Goal: Task Accomplishment & Management: Manage account settings

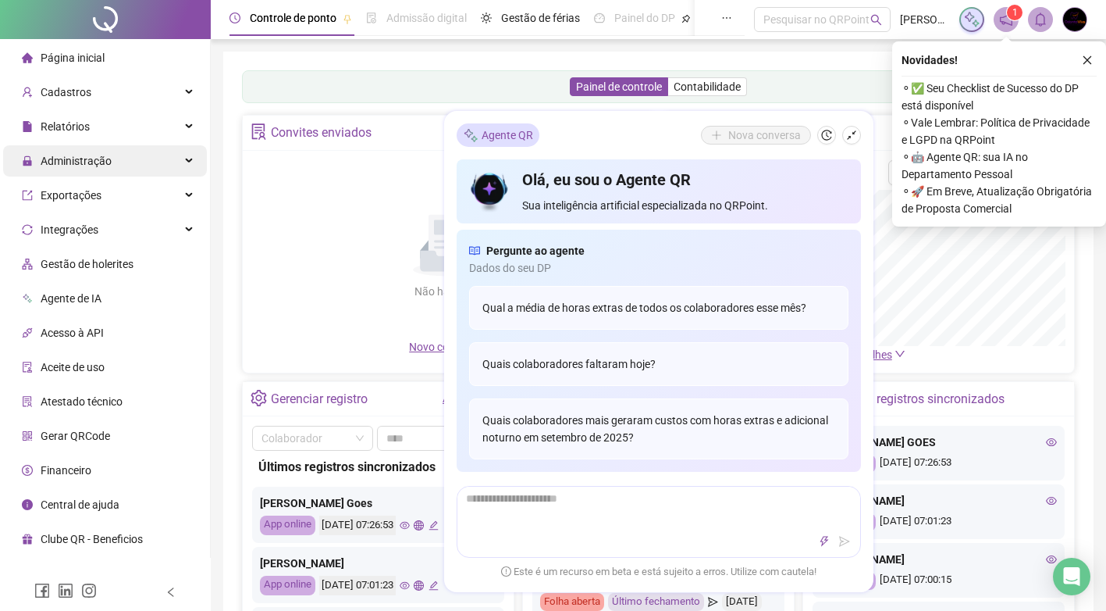
click at [149, 170] on div "Administração" at bounding box center [105, 160] width 204 height 31
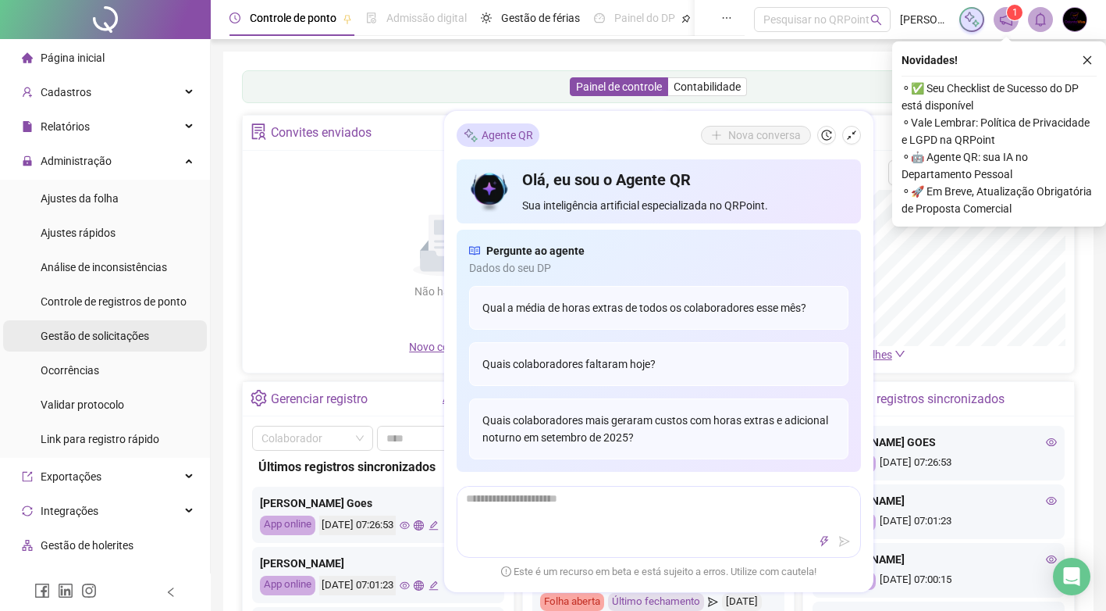
click at [142, 342] on span "Gestão de solicitações" at bounding box center [95, 336] width 109 height 12
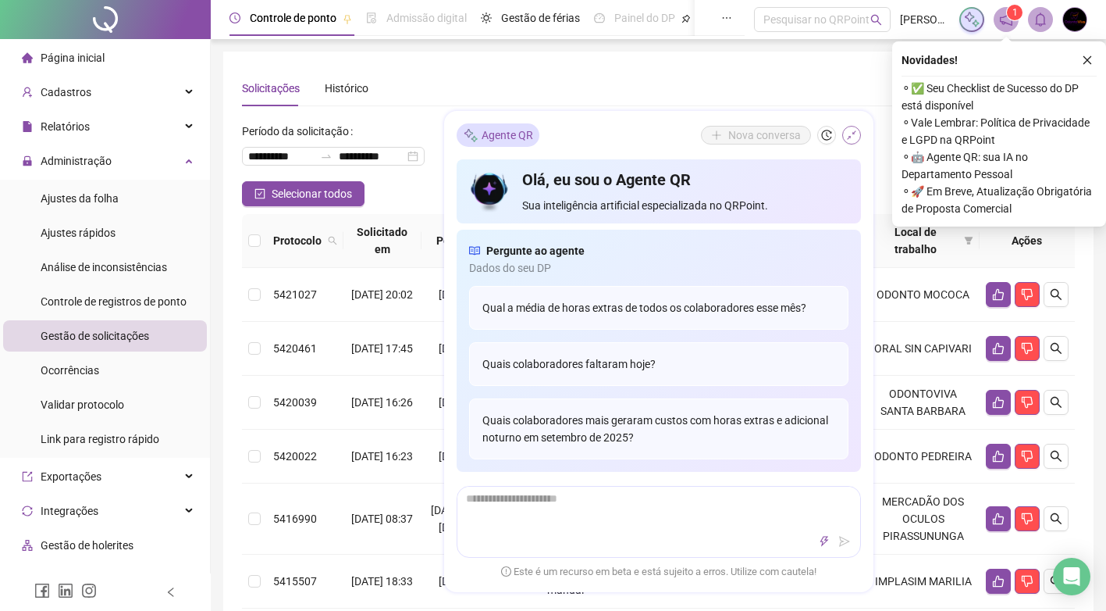
click at [847, 137] on icon "shrink" at bounding box center [851, 135] width 11 height 11
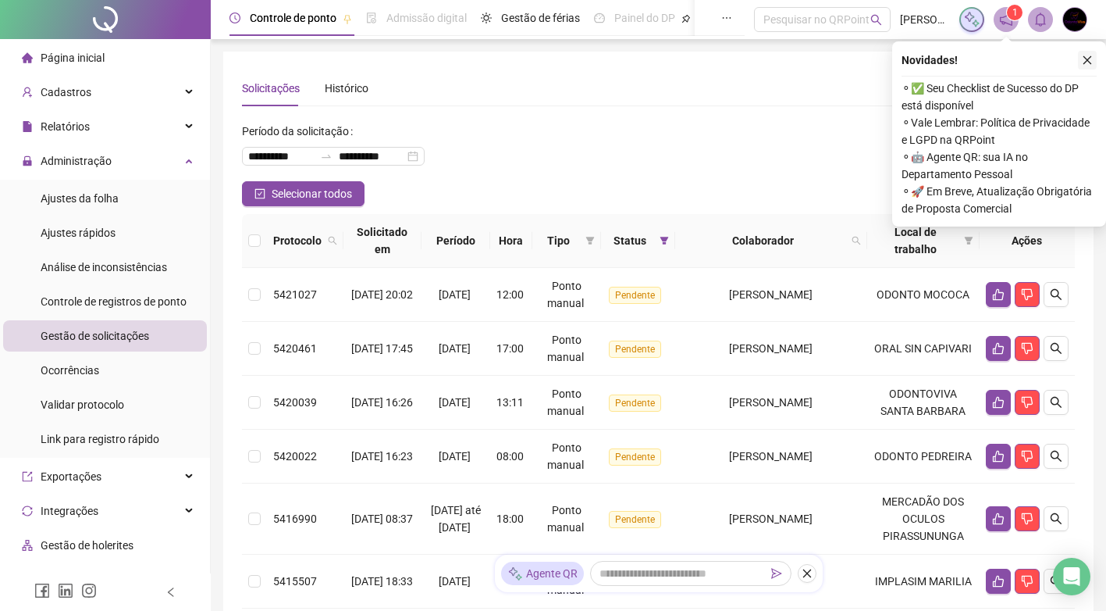
click at [1085, 67] on button "button" at bounding box center [1087, 60] width 19 height 19
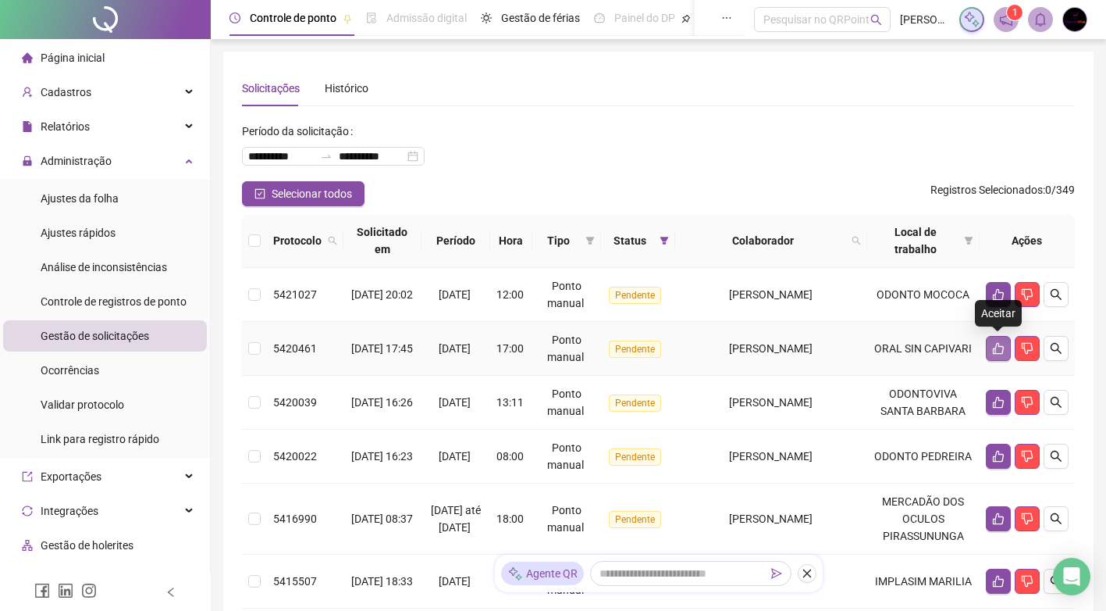
click at [1003, 351] on icon "like" at bounding box center [998, 348] width 12 height 12
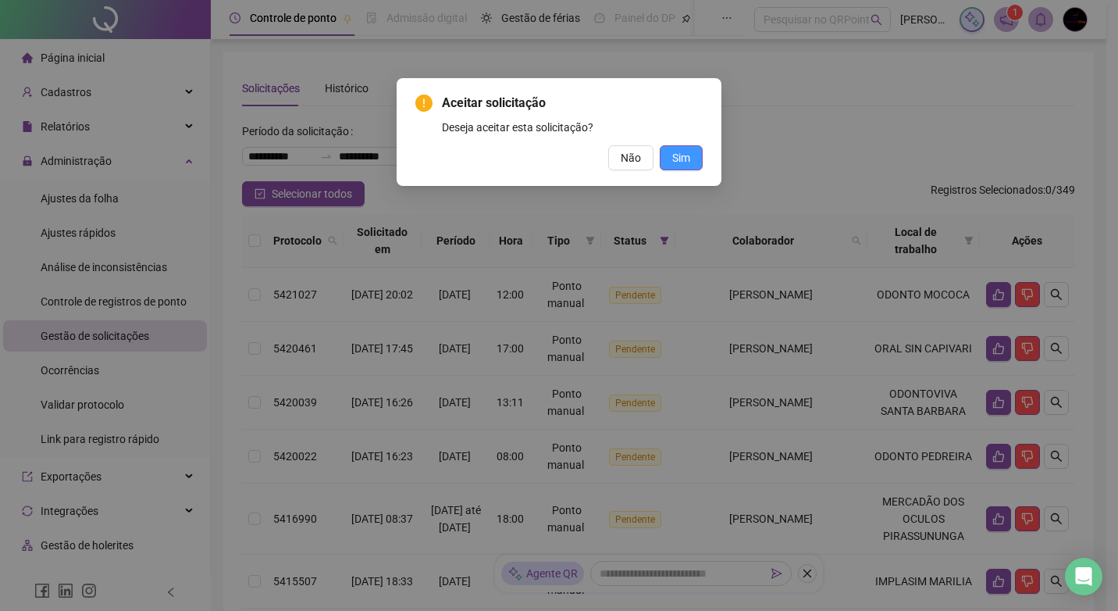
click at [687, 159] on span "Sim" at bounding box center [681, 157] width 18 height 17
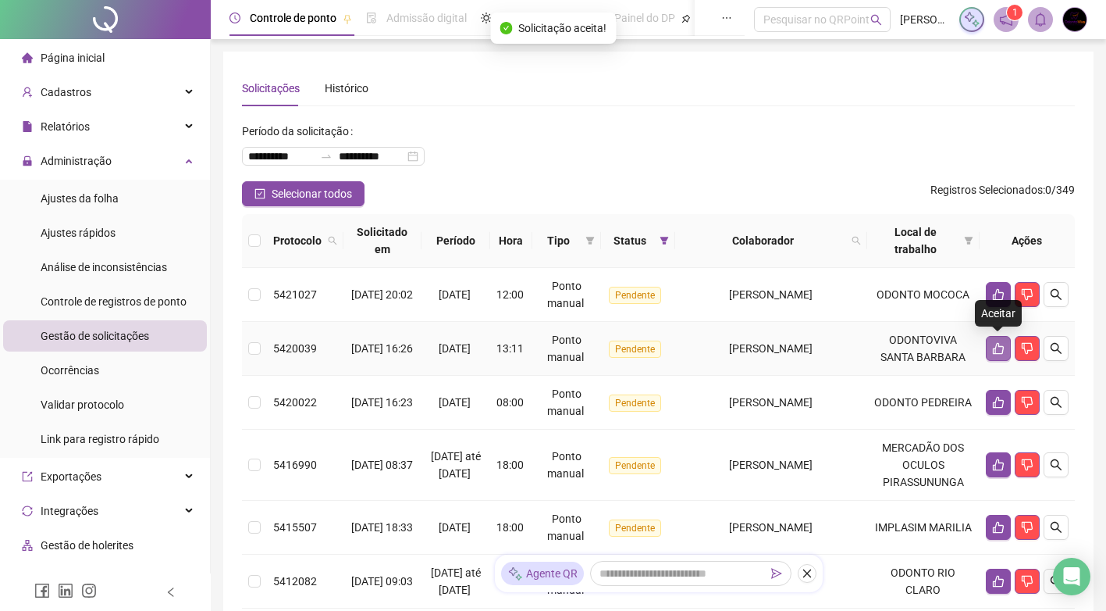
click at [1001, 347] on icon "like" at bounding box center [998, 348] width 12 height 12
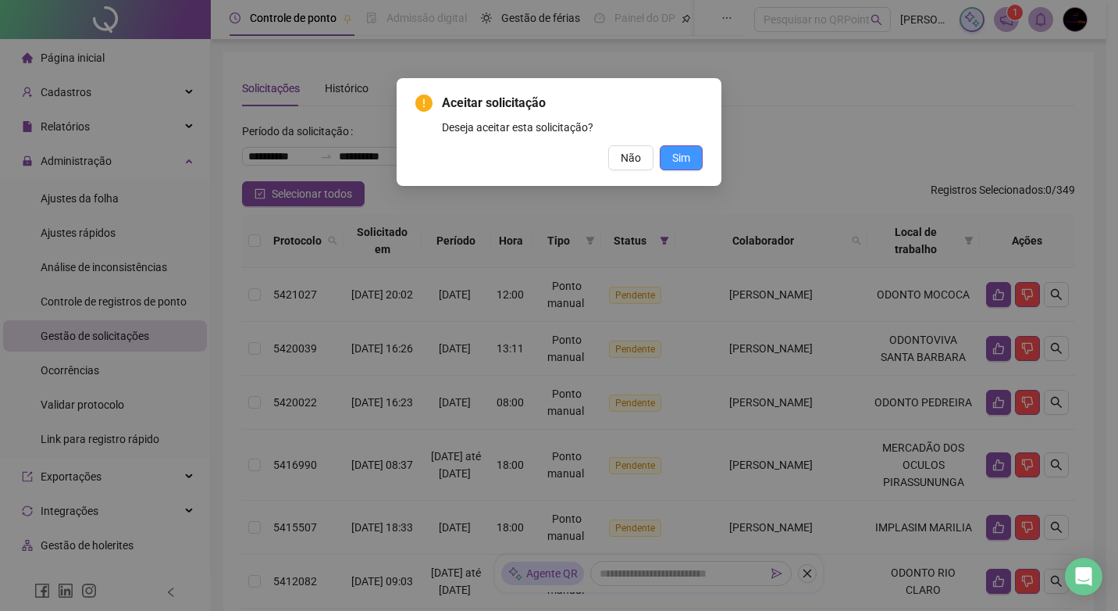
click at [677, 151] on span "Sim" at bounding box center [681, 157] width 18 height 17
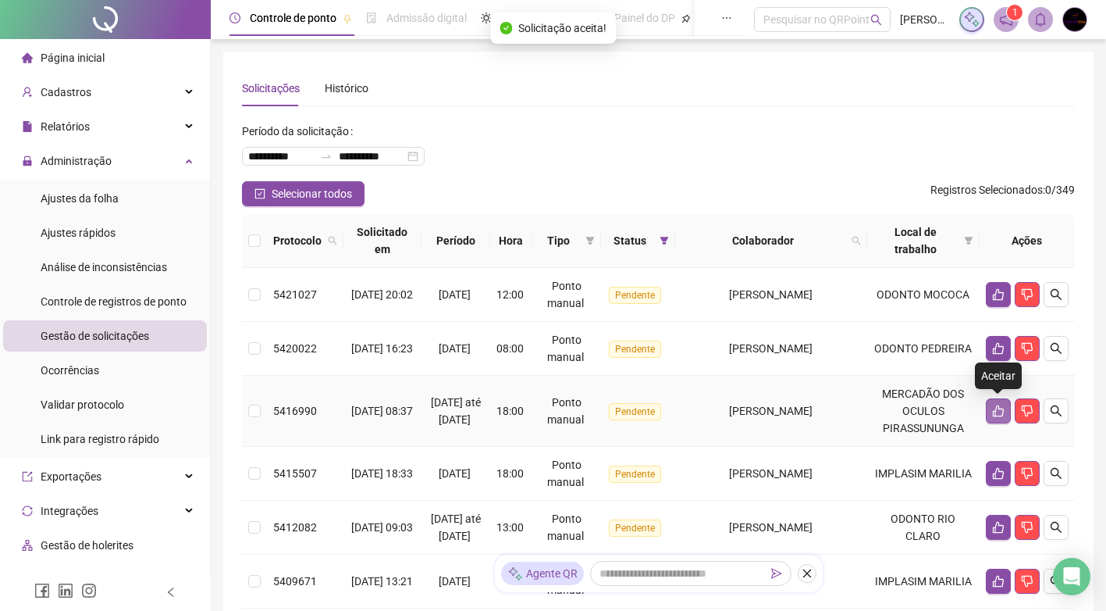
click at [997, 408] on icon "like" at bounding box center [998, 411] width 11 height 12
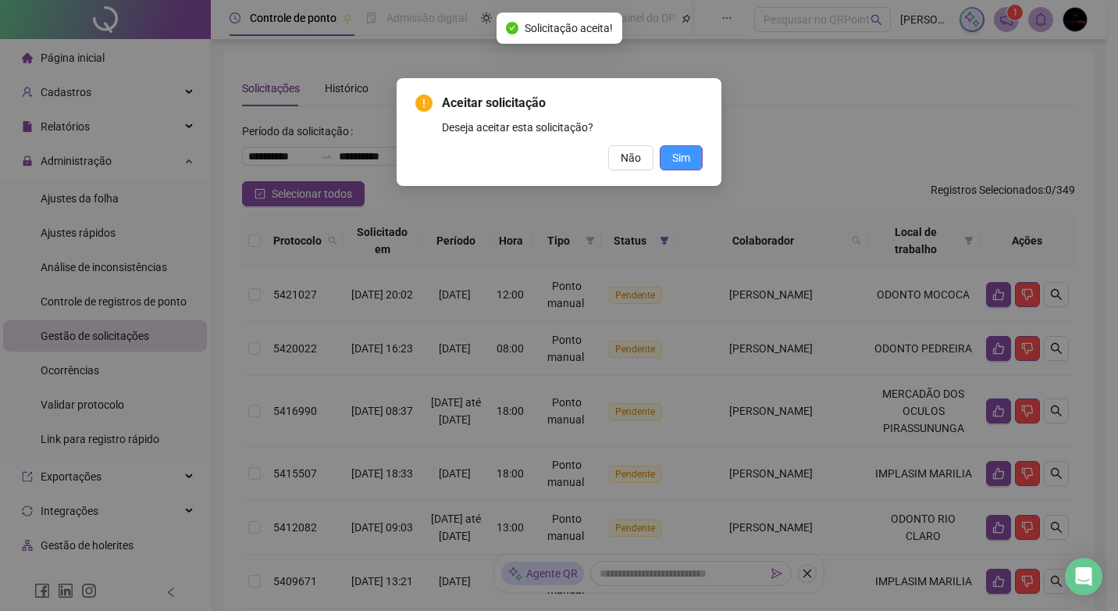
click at [678, 152] on span "Sim" at bounding box center [681, 157] width 18 height 17
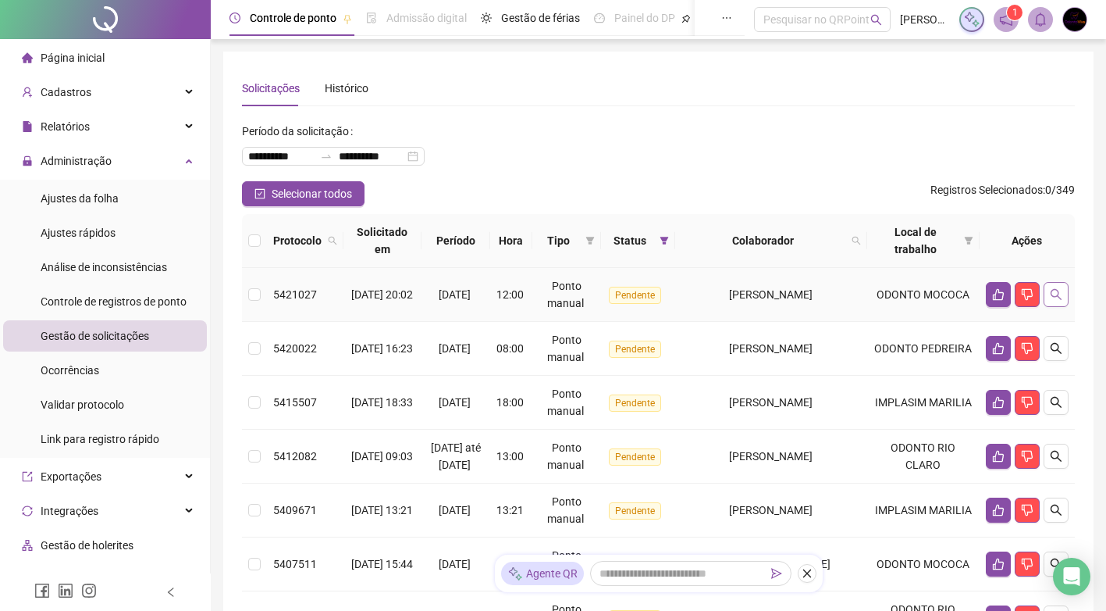
click at [1054, 289] on icon "search" at bounding box center [1056, 294] width 11 height 11
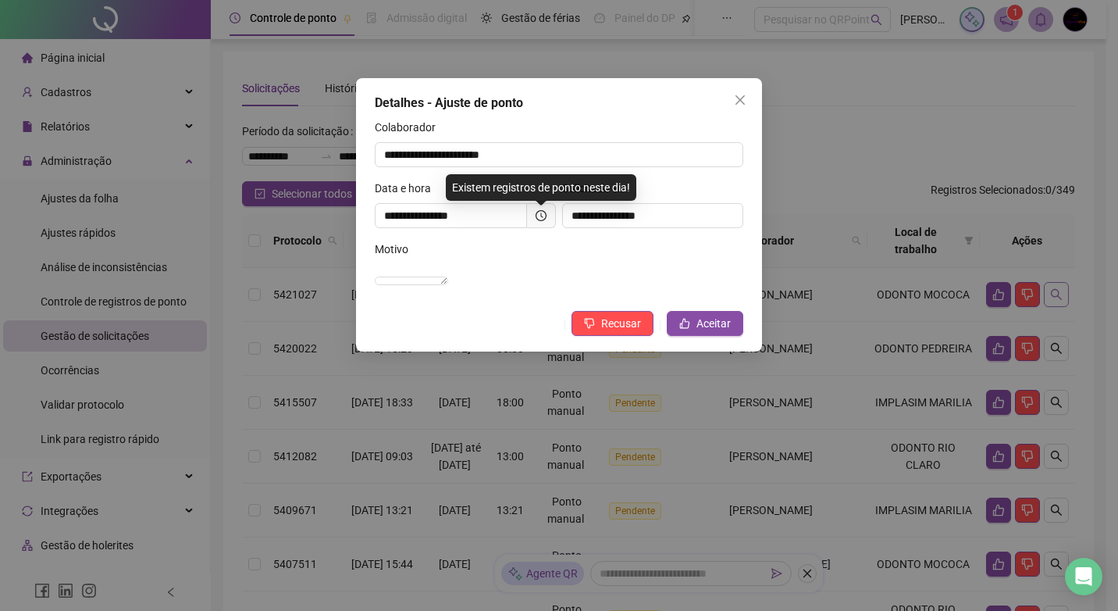
click at [1054, 289] on div "**********" at bounding box center [559, 305] width 1118 height 611
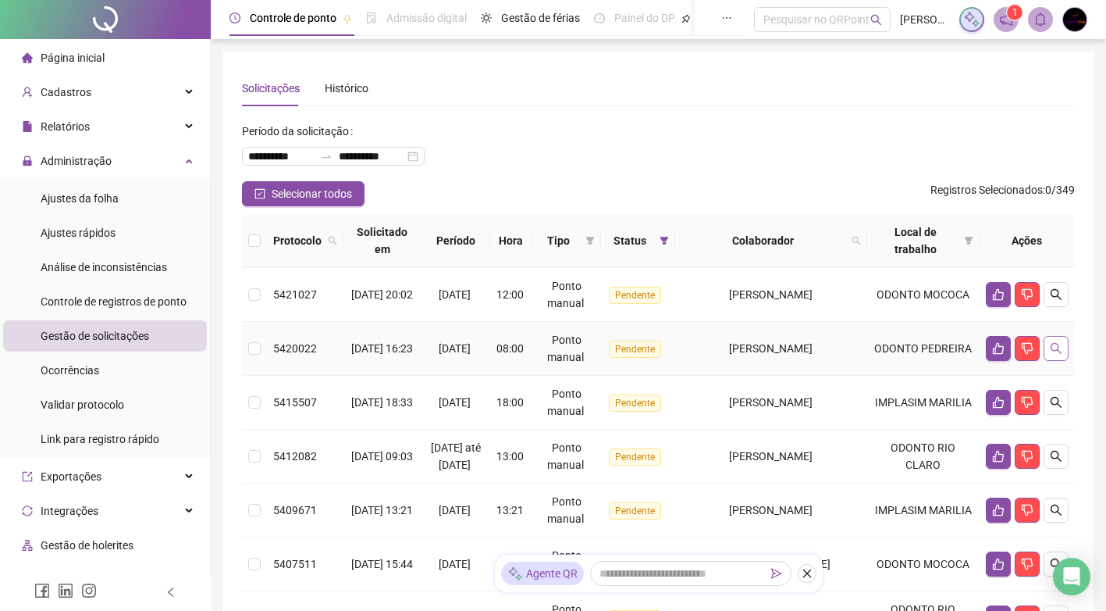
click at [1060, 350] on icon "search" at bounding box center [1056, 348] width 12 height 12
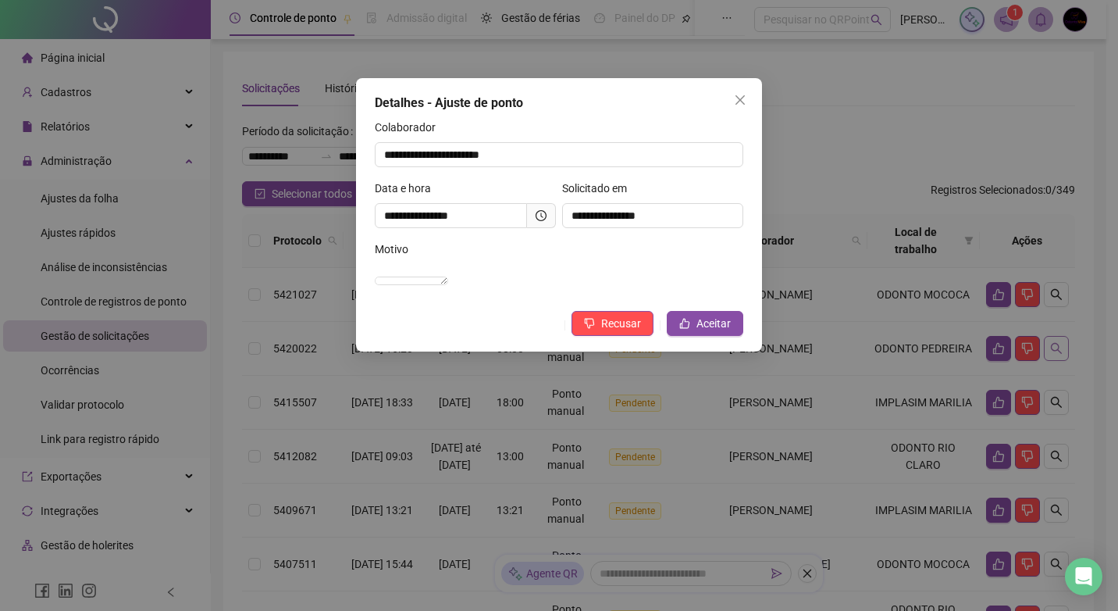
click at [1060, 350] on div "**********" at bounding box center [559, 305] width 1118 height 611
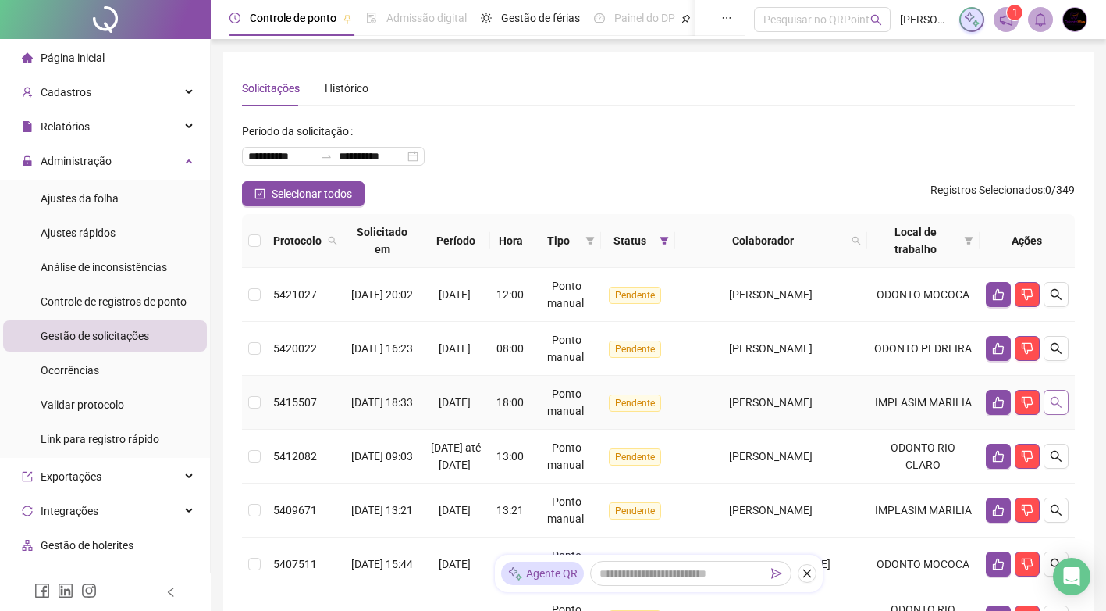
click at [1053, 397] on icon "search" at bounding box center [1056, 402] width 11 height 11
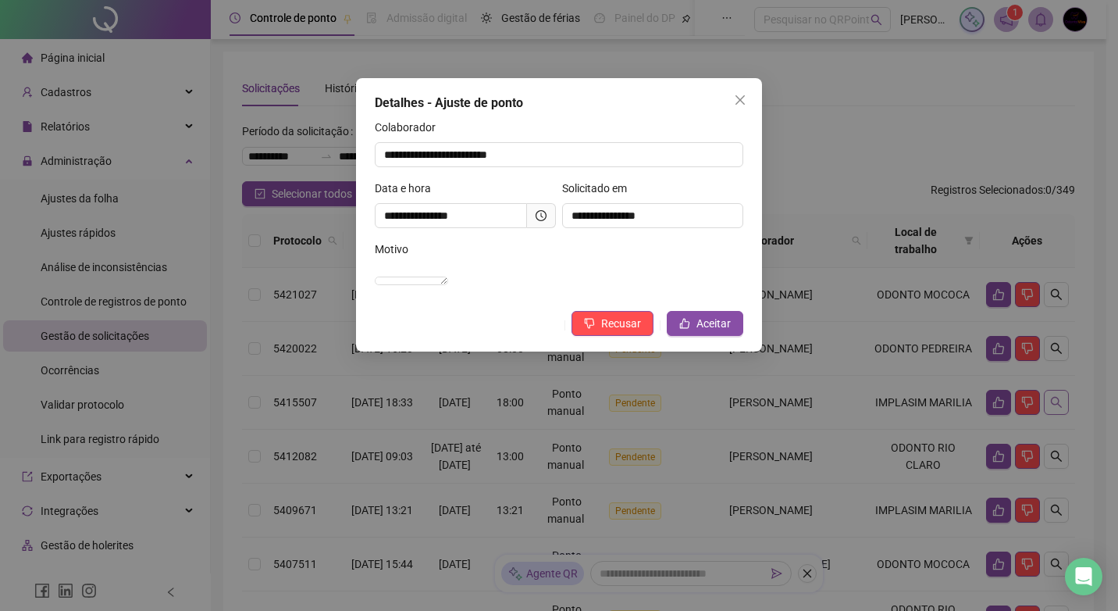
click at [1053, 397] on div "**********" at bounding box center [559, 305] width 1118 height 611
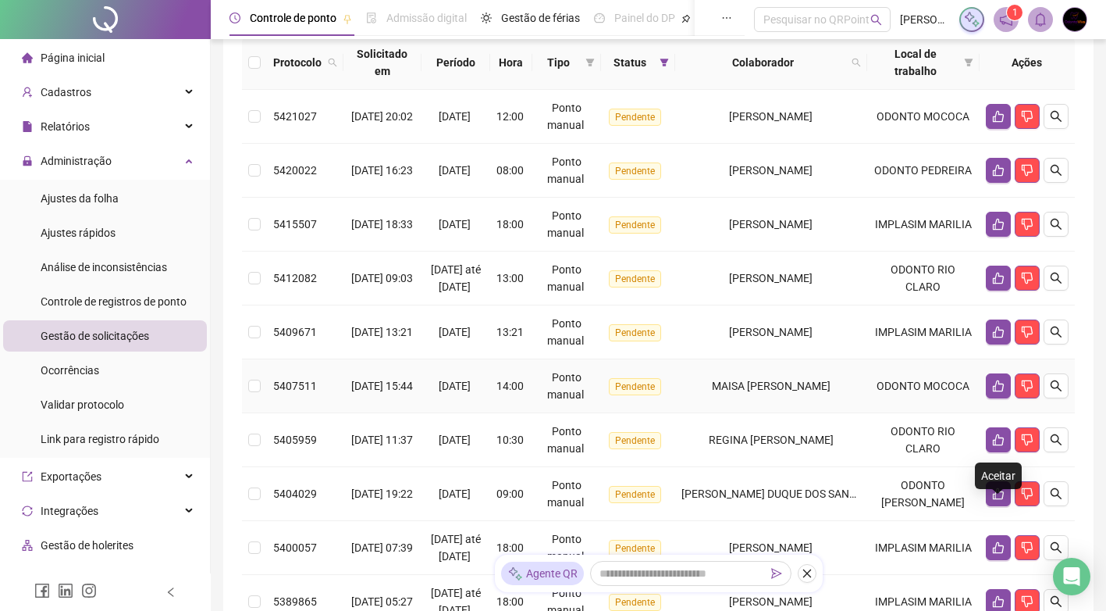
scroll to position [78, 0]
